Goal: Task Accomplishment & Management: Use online tool/utility

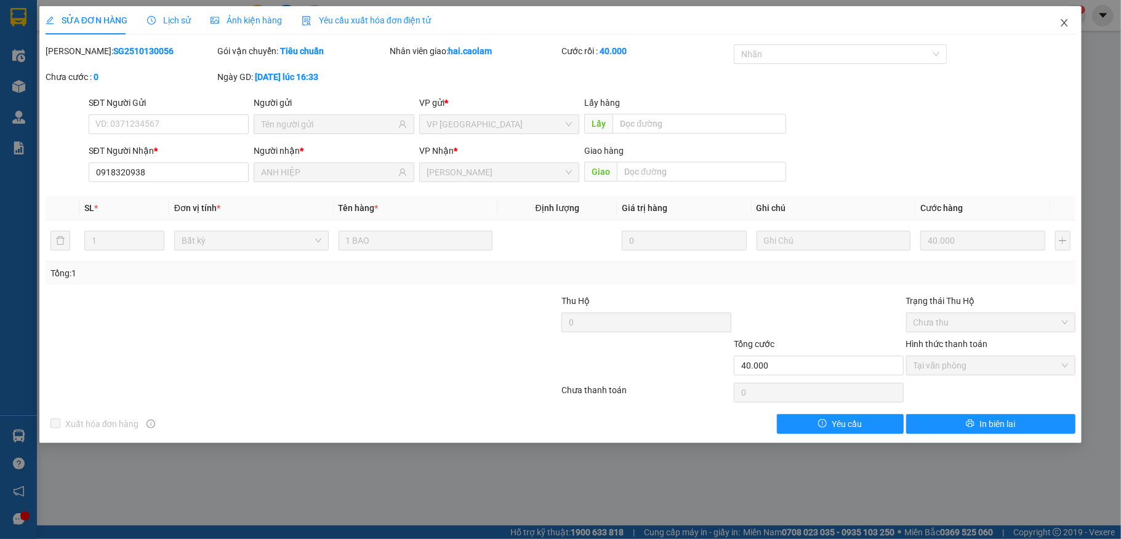
click at [1060, 18] on span "Close" at bounding box center [1064, 23] width 34 height 34
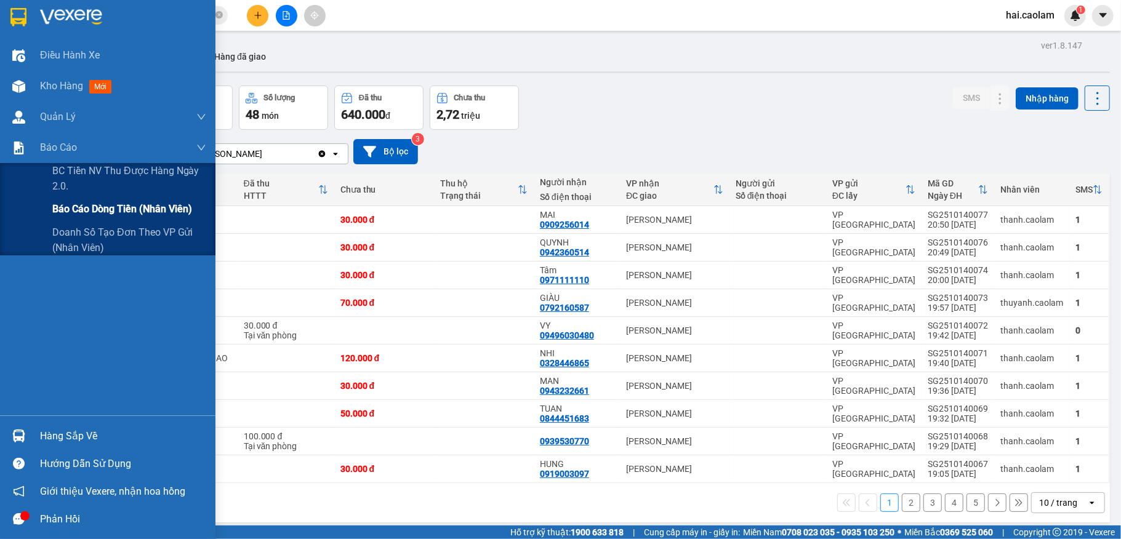
click at [90, 209] on span "Báo cáo dòng tiền (nhân viên)" at bounding box center [122, 208] width 140 height 15
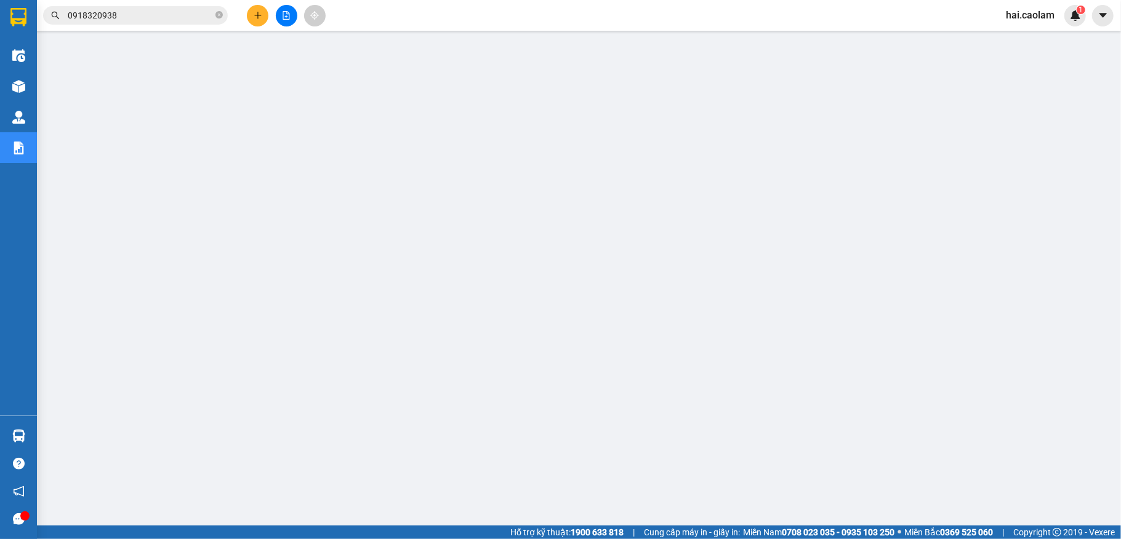
click at [136, 15] on input "0918320938" at bounding box center [140, 16] width 145 height 14
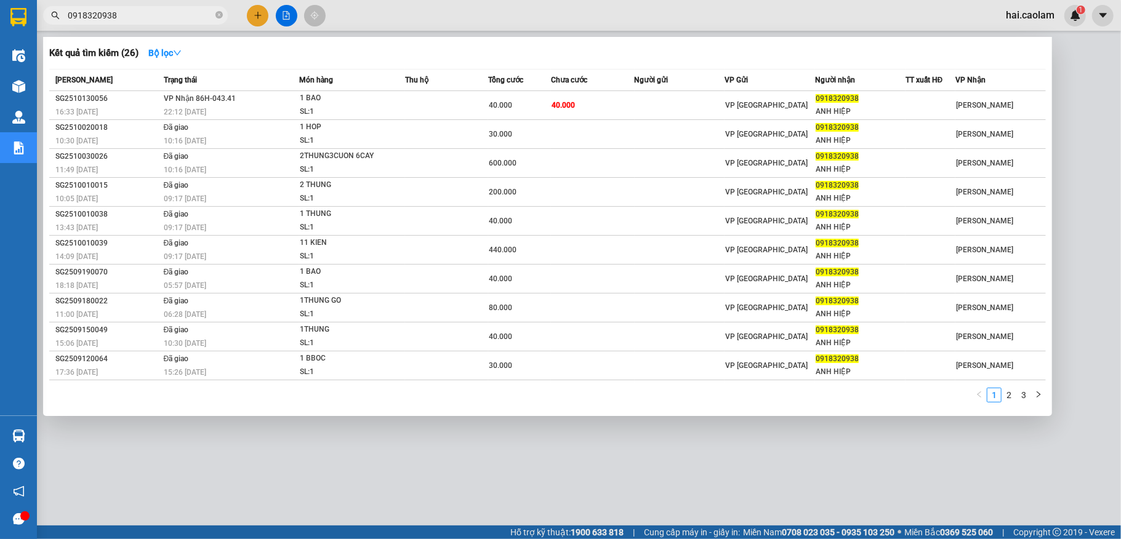
click at [136, 15] on input "0918320938" at bounding box center [140, 16] width 145 height 14
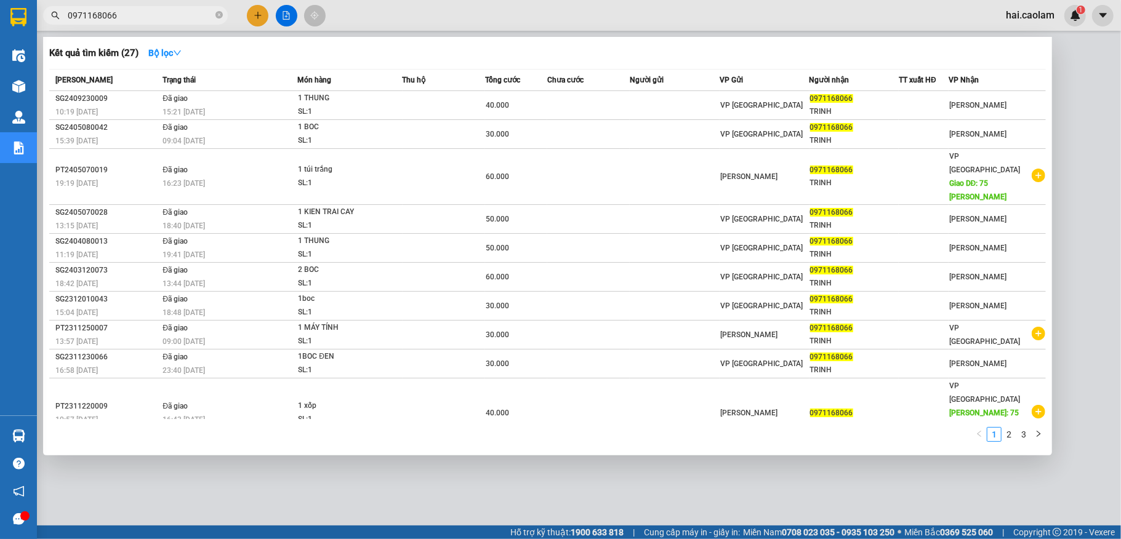
click at [94, 15] on input "0971168066" at bounding box center [140, 16] width 145 height 14
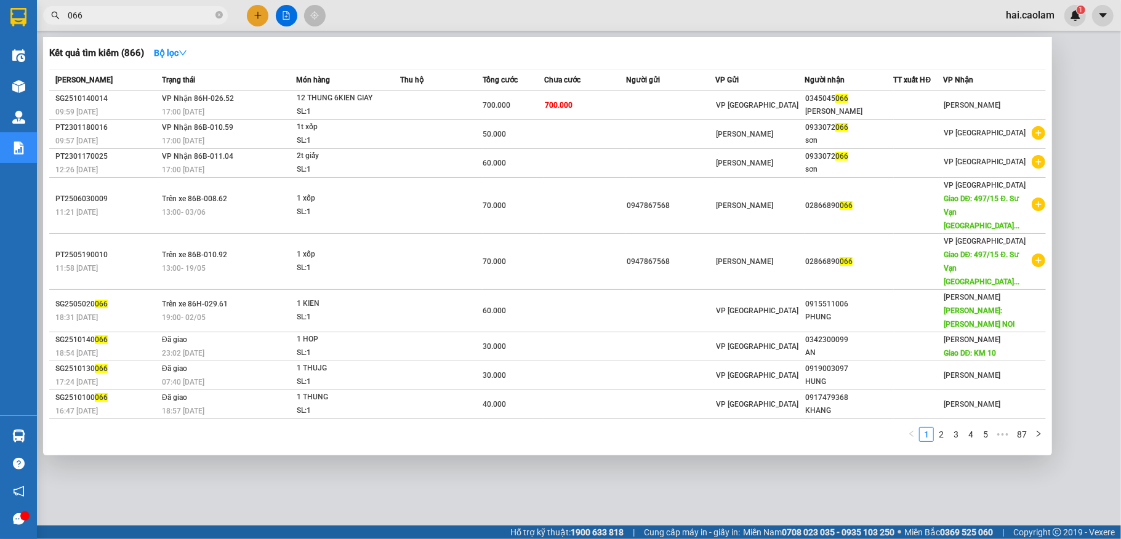
click at [169, 14] on input "066" at bounding box center [140, 16] width 145 height 14
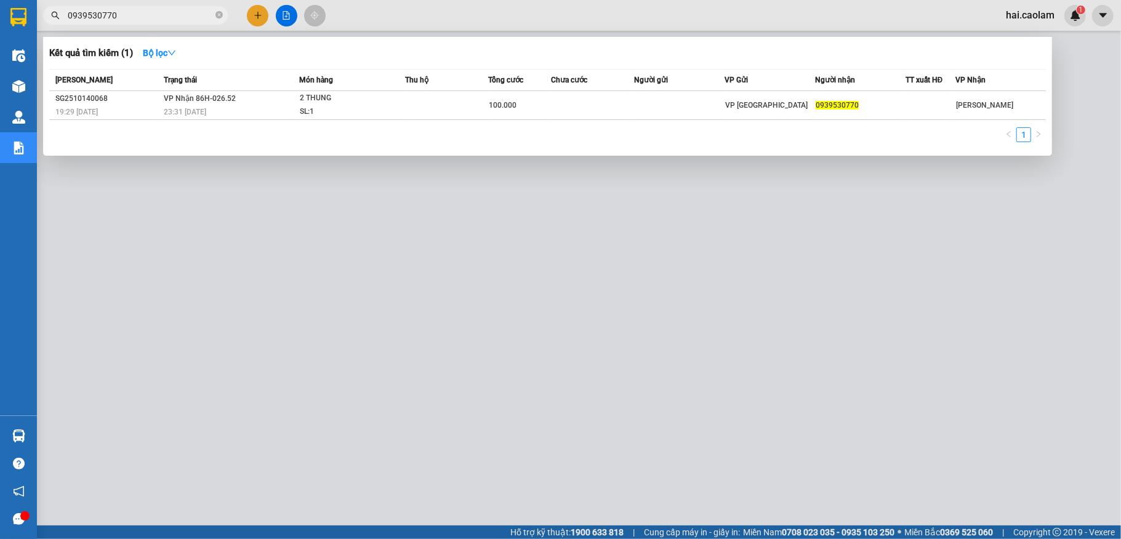
type input "0939530770"
